Goal: Transaction & Acquisition: Purchase product/service

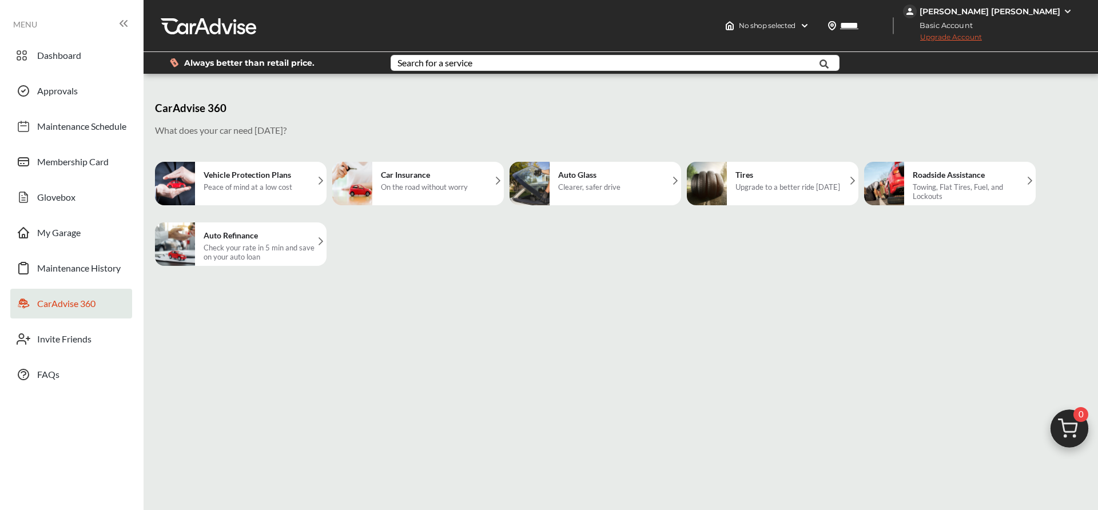
click at [766, 170] on h5 "Tires" at bounding box center [787, 175] width 105 height 10
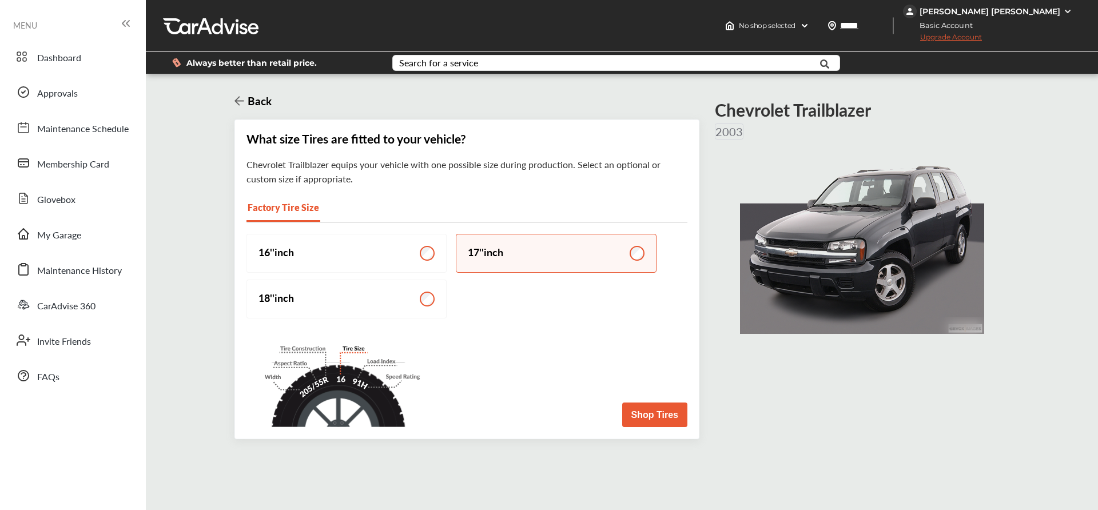
click at [651, 408] on button "Shop Tires" at bounding box center [654, 415] width 65 height 25
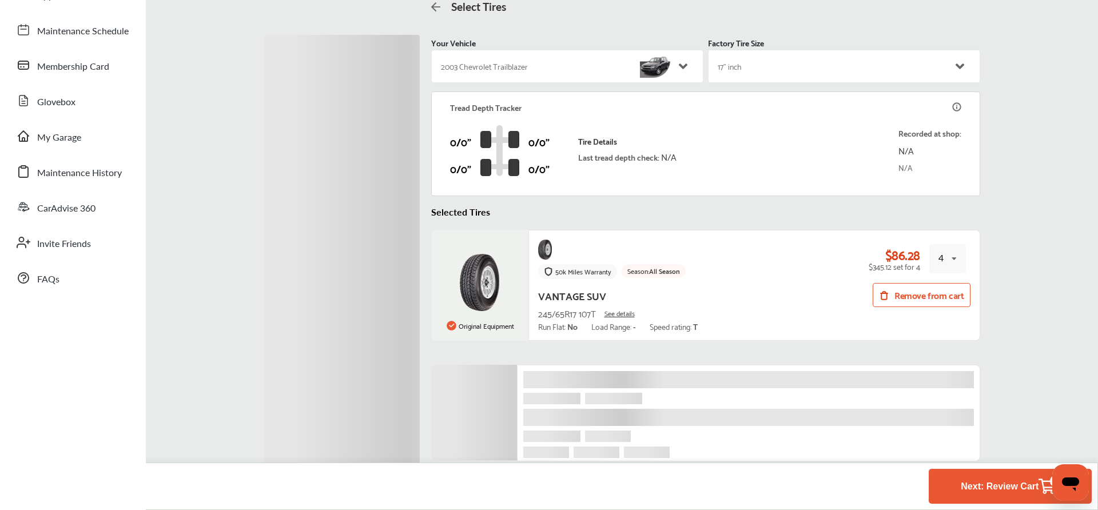
scroll to position [122, 0]
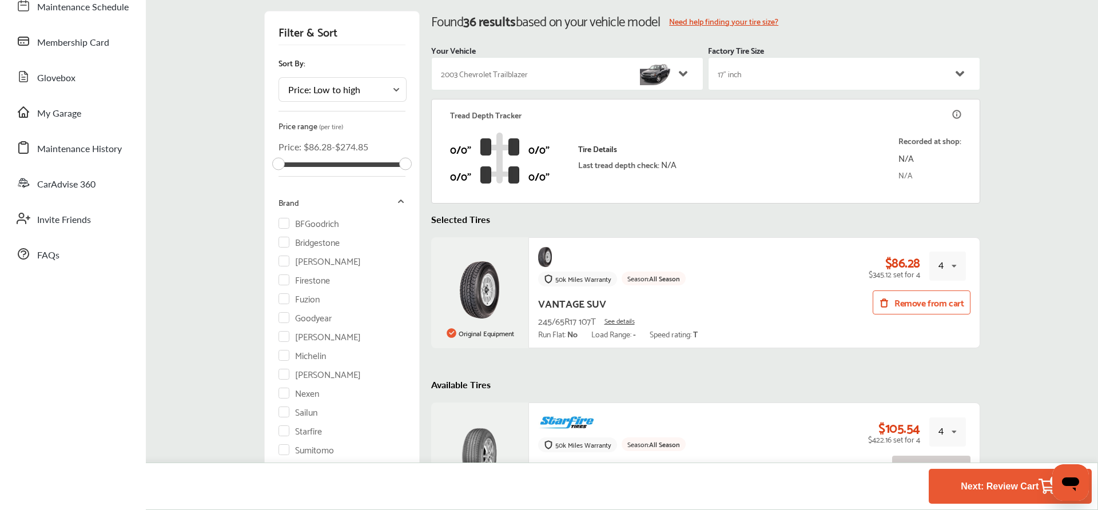
click at [972, 485] on button "Next: Review Cart 4" at bounding box center [1010, 486] width 106 height 21
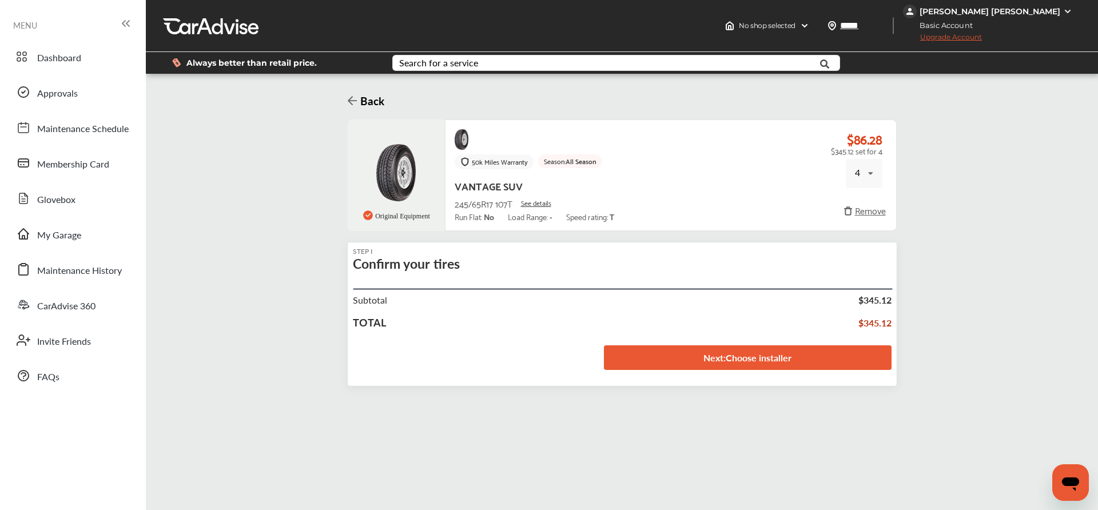
click at [678, 362] on link "Next : Choose installer" at bounding box center [748, 357] width 288 height 25
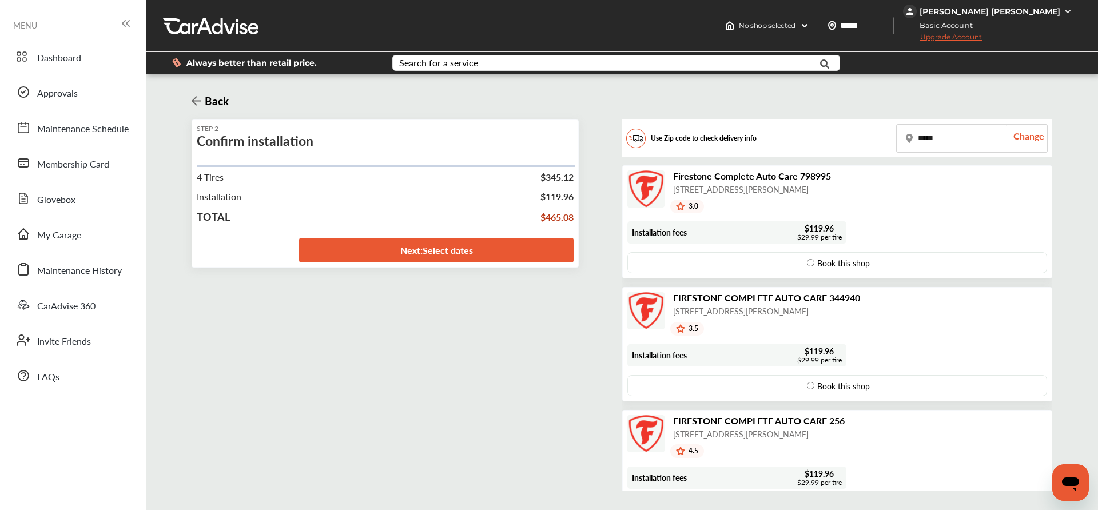
click at [469, 251] on link "Next : Select dates" at bounding box center [436, 250] width 274 height 25
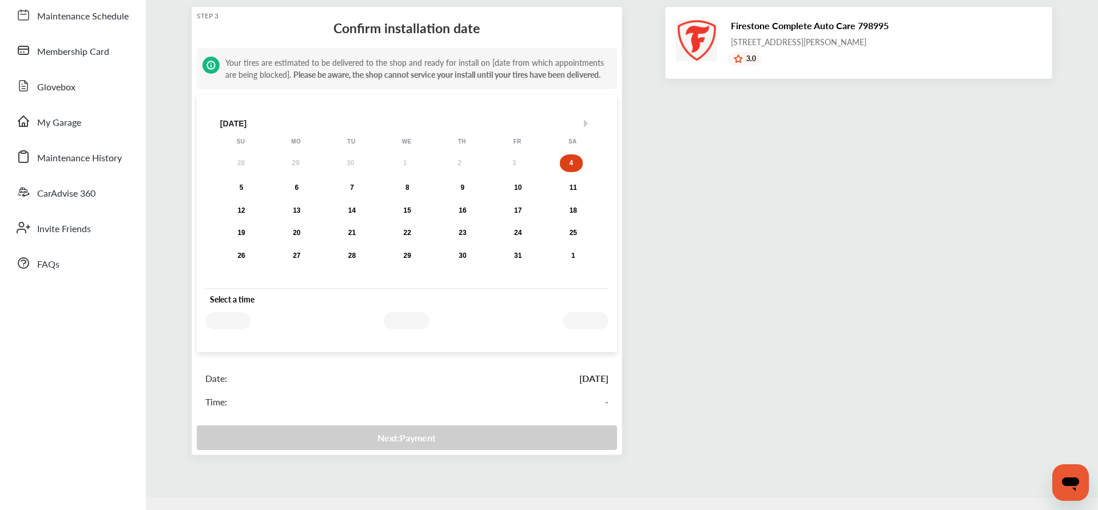
scroll to position [113, 0]
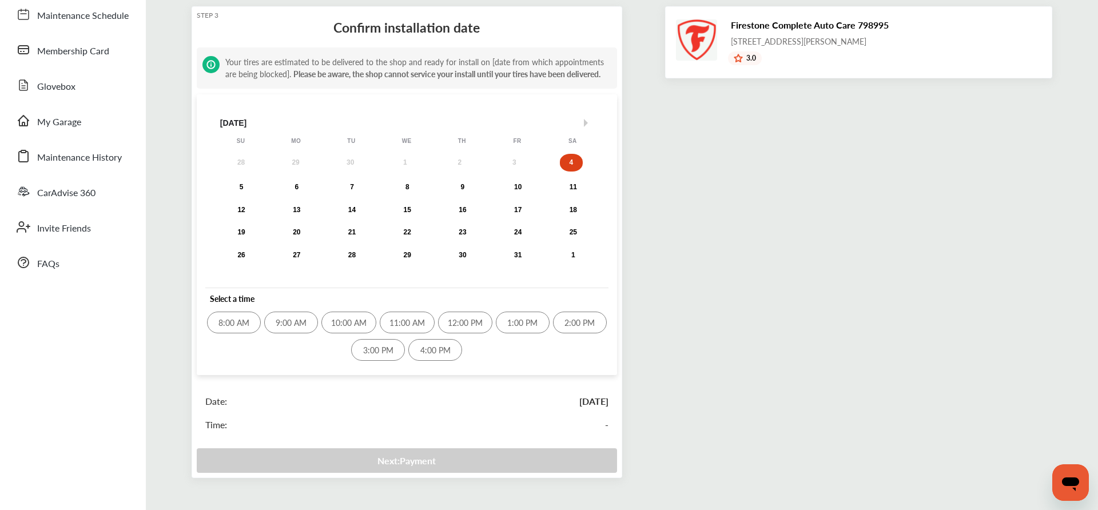
click at [363, 323] on div "10:00 AM" at bounding box center [348, 323] width 55 height 22
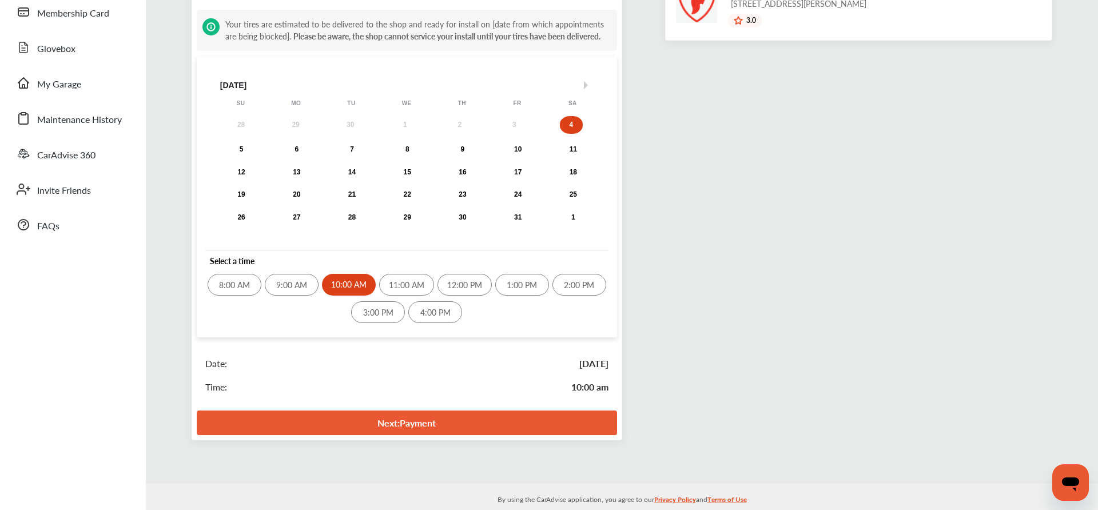
scroll to position [164, 0]
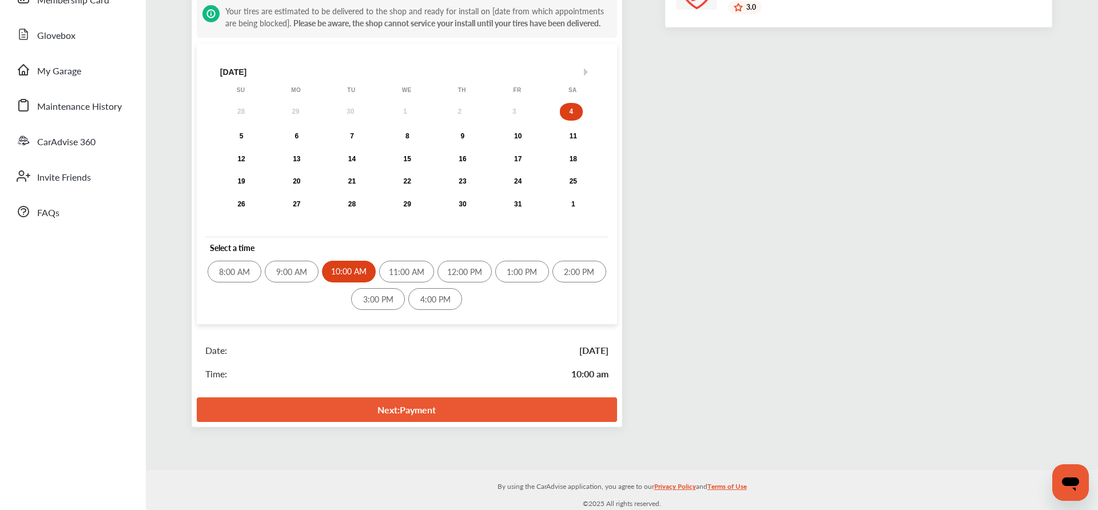
click at [443, 415] on link "Next : Payment" at bounding box center [407, 409] width 420 height 25
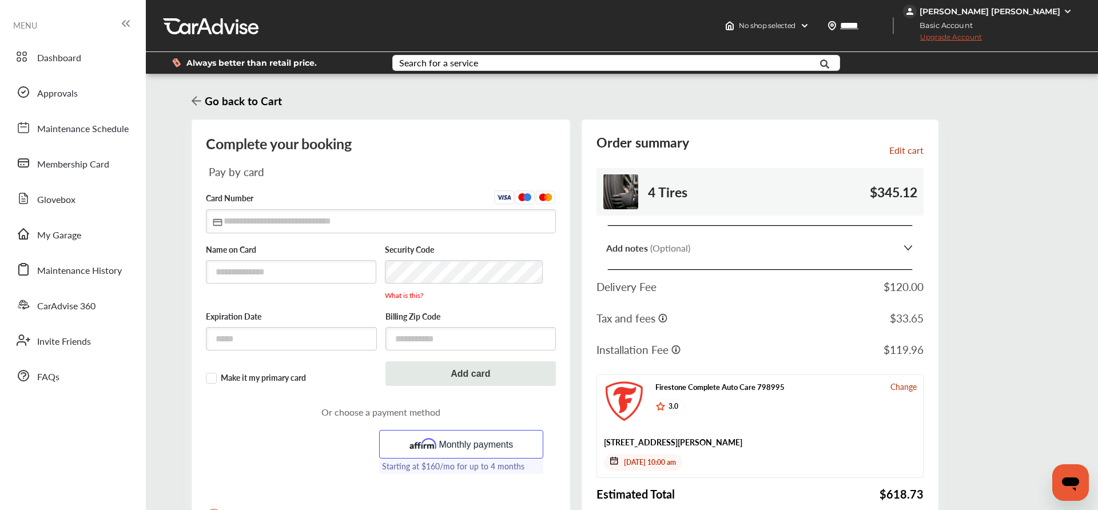
click at [200, 104] on icon at bounding box center [197, 100] width 10 height 11
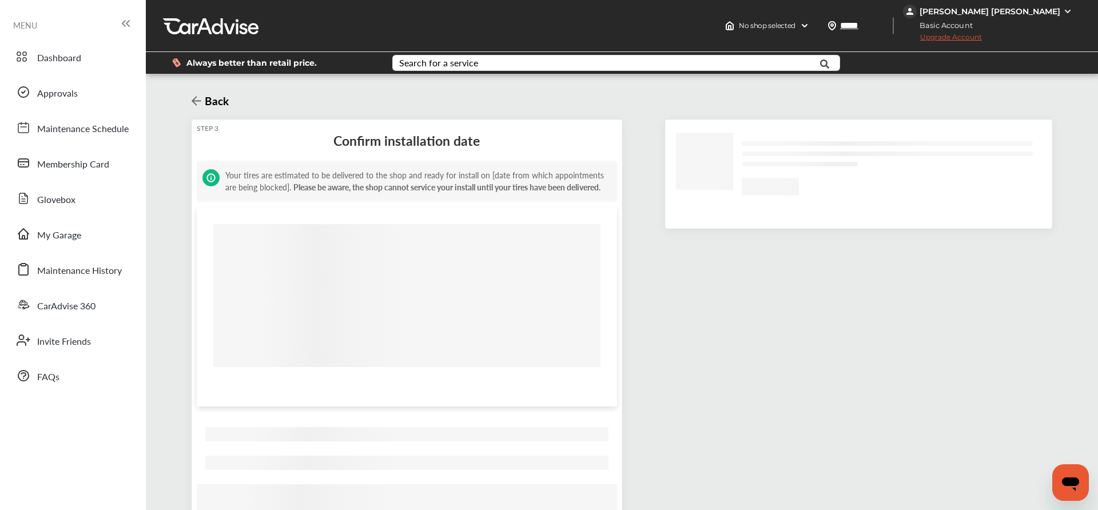
click at [200, 104] on icon at bounding box center [197, 100] width 10 height 11
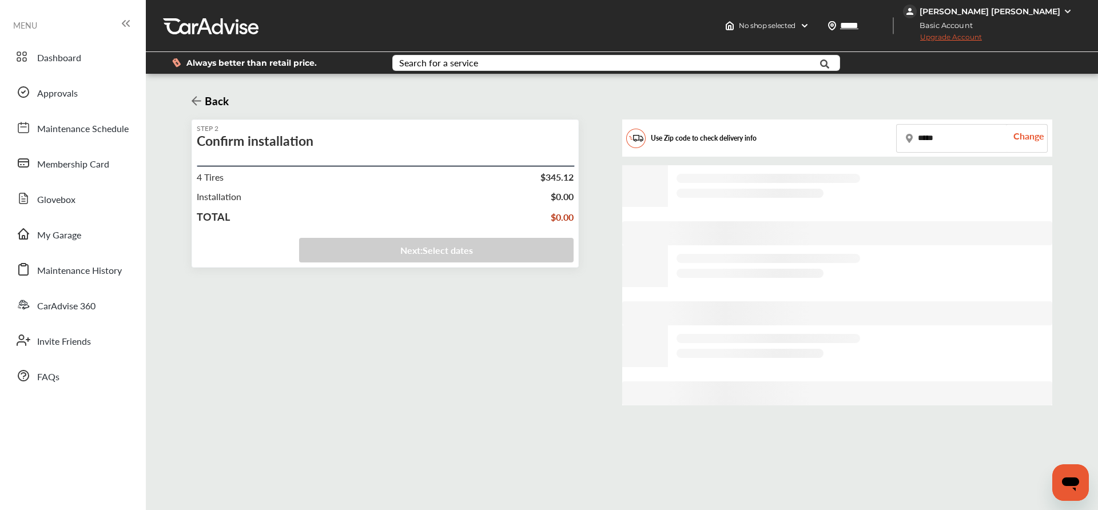
click at [200, 104] on icon at bounding box center [197, 100] width 10 height 11
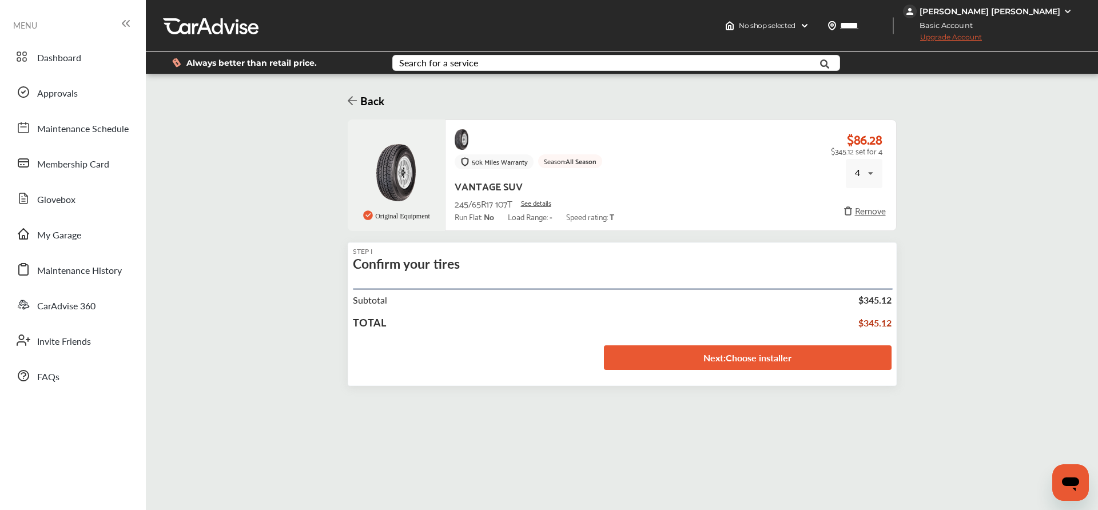
click at [348, 107] on link at bounding box center [353, 100] width 10 height 15
